Goal: Transaction & Acquisition: Purchase product/service

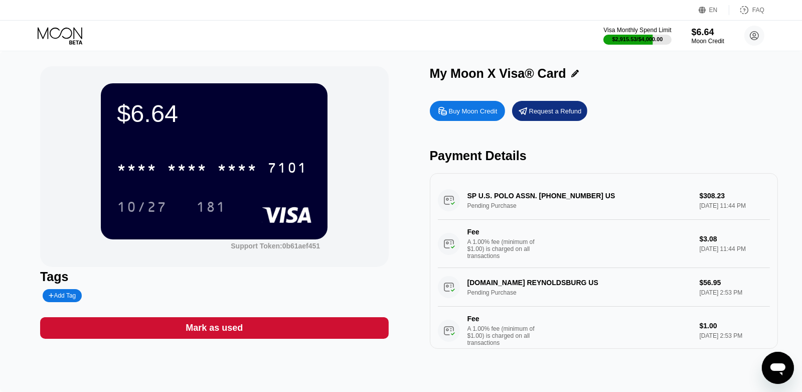
click at [483, 111] on div "Buy Moon Credit" at bounding box center [473, 111] width 49 height 9
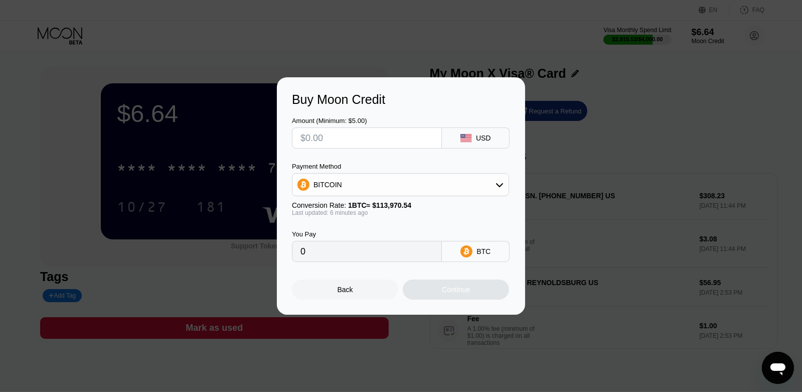
click at [396, 135] on input "text" at bounding box center [366, 138] width 133 height 20
type input "$3"
type input "0.00002633"
type input "$34"
type input "0.00029840"
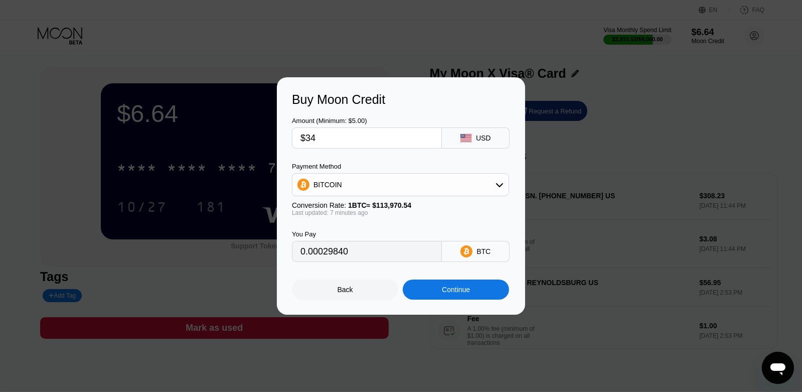
type input "$340"
type input "0.00298392"
type input "$340"
click at [353, 189] on div "BITCOIN" at bounding box center [400, 185] width 216 height 20
click at [363, 231] on div "USDT on TRON" at bounding box center [406, 234] width 189 height 8
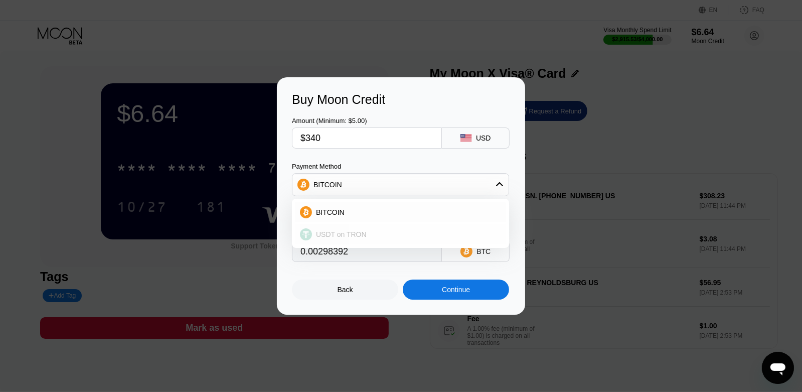
type input "343.43"
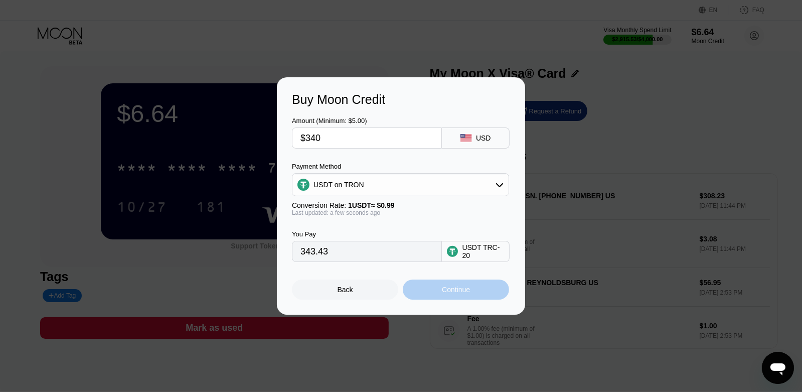
click at [464, 293] on div "Continue" at bounding box center [456, 289] width 28 height 8
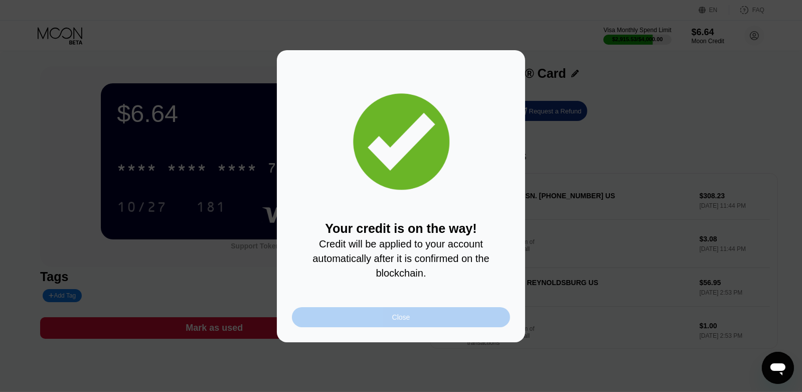
click at [425, 313] on div "Close" at bounding box center [401, 317] width 218 height 20
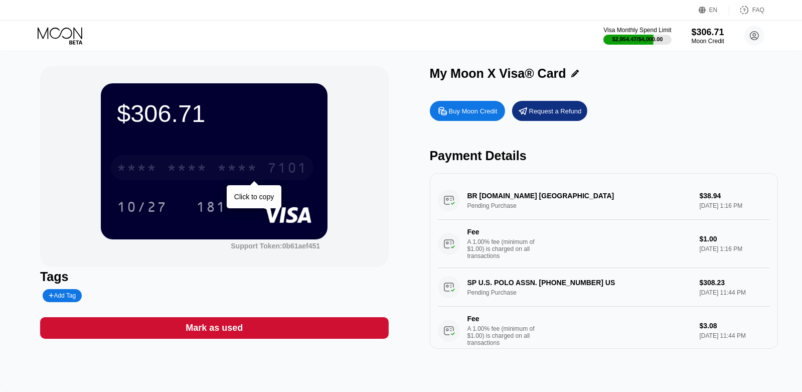
click at [202, 176] on div "* * * *" at bounding box center [187, 169] width 40 height 16
